Goal: Information Seeking & Learning: Learn about a topic

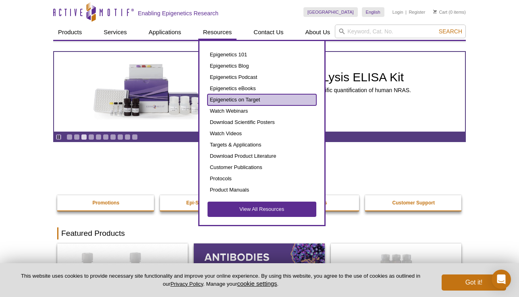
click at [244, 101] on link "Epigenetics on Target" at bounding box center [261, 99] width 109 height 11
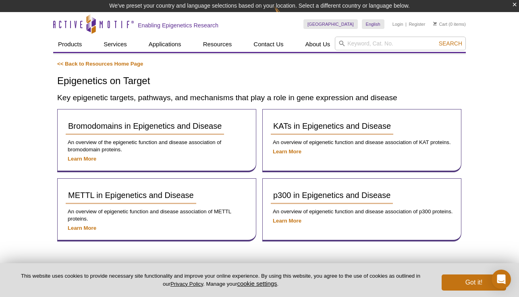
click at [498, 96] on div "Active Motif Logo Enabling Epigenetics Research 0 Search Skip to content Active…" at bounding box center [259, 175] width 519 height 326
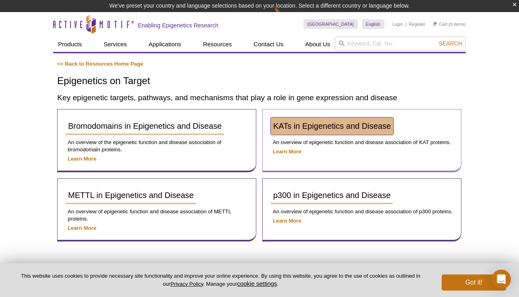
click at [382, 129] on span "KATs in Epigenetics and Disease" at bounding box center [332, 126] width 118 height 9
